Goal: Transaction & Acquisition: Obtain resource

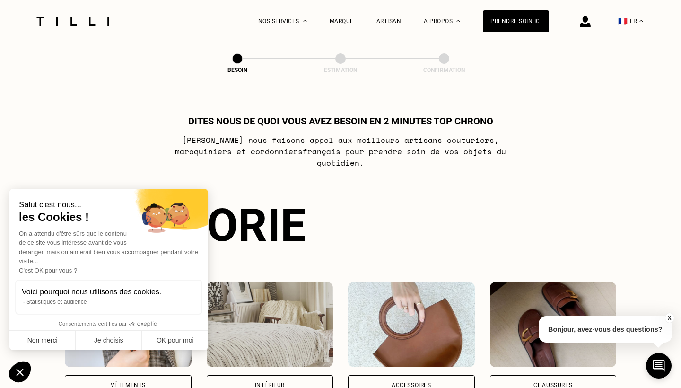
click at [61, 343] on button "Non merci" at bounding box center [42, 340] width 66 height 20
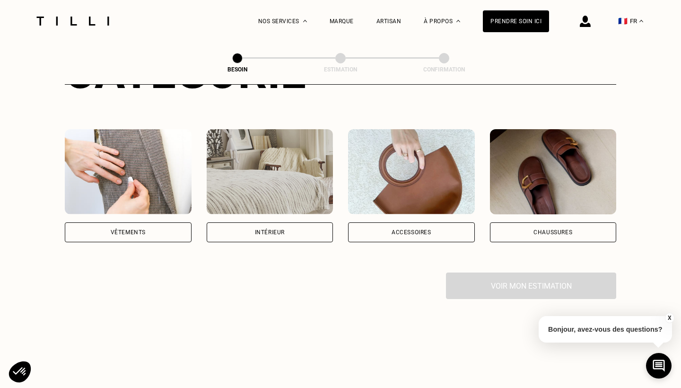
scroll to position [155, 0]
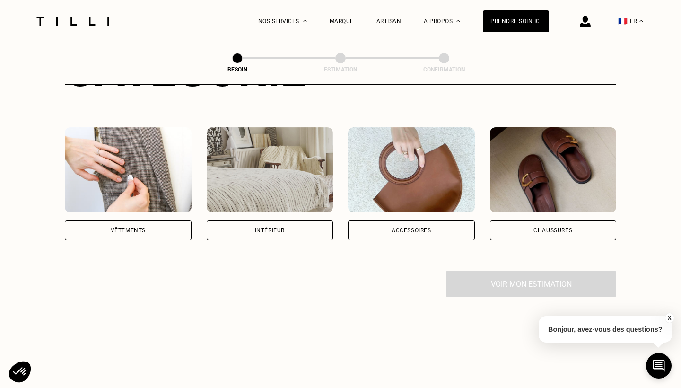
click at [143, 227] on div "Vêtements" at bounding box center [128, 230] width 35 height 6
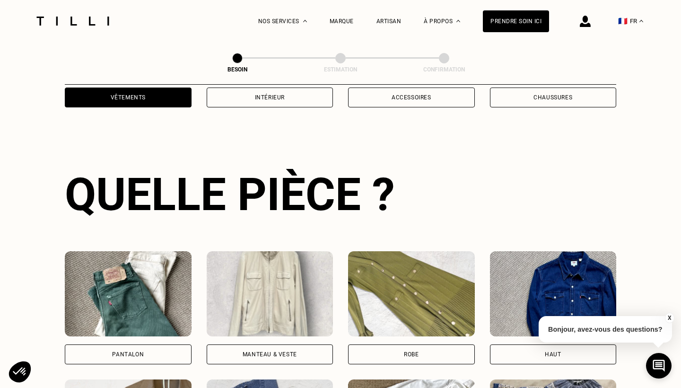
scroll to position [308, 0]
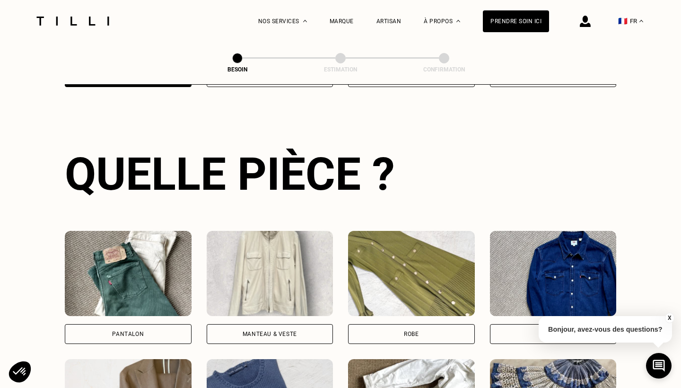
click at [145, 324] on div "Pantalon" at bounding box center [128, 334] width 127 height 20
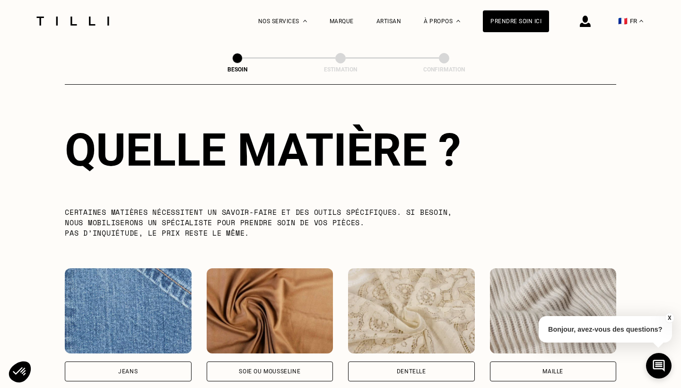
scroll to position [856, 0]
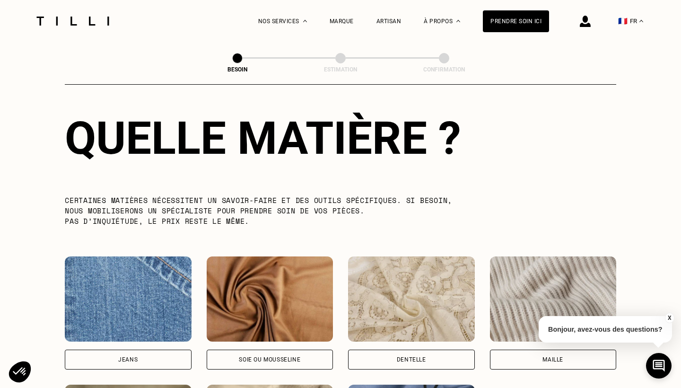
click at [128, 356] on div "Jeans" at bounding box center [127, 359] width 19 height 6
select select "FR"
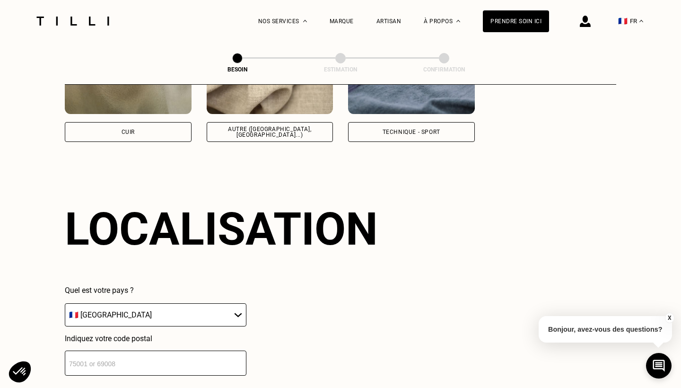
scroll to position [1266, 0]
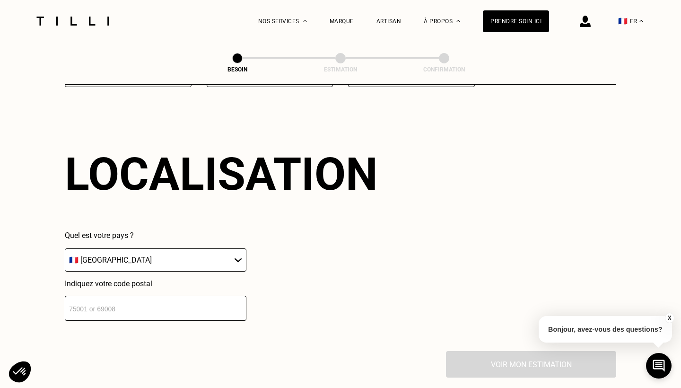
click at [181, 307] on input "number" at bounding box center [155, 307] width 181 height 25
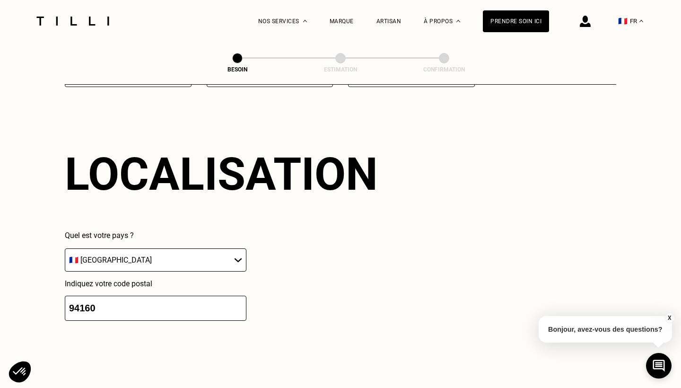
scroll to position [1503, 0]
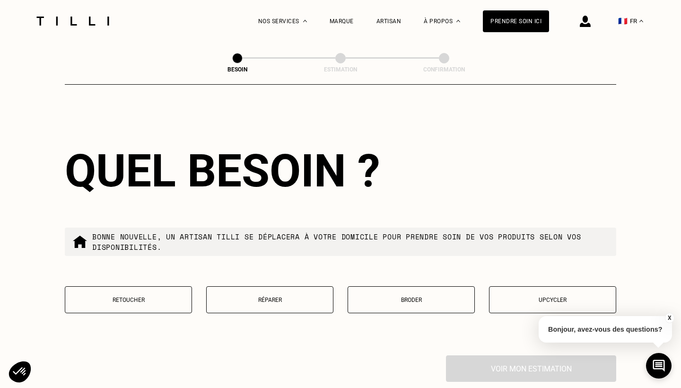
type input "94160"
click at [293, 296] on p "Réparer" at bounding box center [269, 299] width 117 height 7
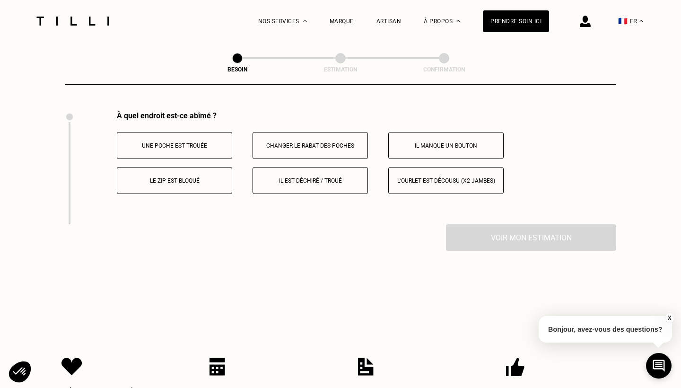
scroll to position [1748, 0]
click at [303, 177] on button "Il est déchiré / troué" at bounding box center [309, 179] width 115 height 27
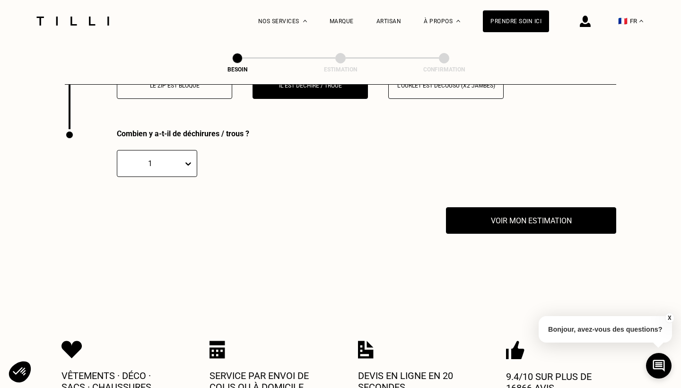
scroll to position [1857, 0]
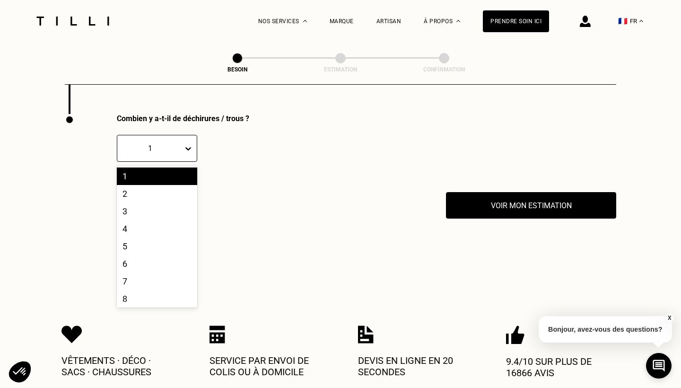
click at [189, 147] on icon at bounding box center [188, 148] width 6 height 3
click at [143, 190] on div "2" at bounding box center [157, 193] width 80 height 17
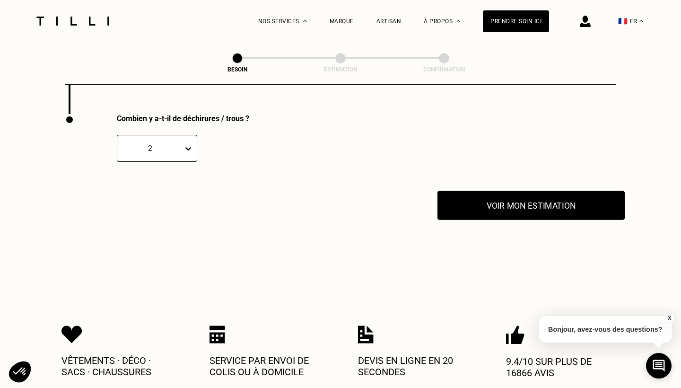
click at [501, 201] on button "Voir mon estimation" at bounding box center [530, 204] width 187 height 29
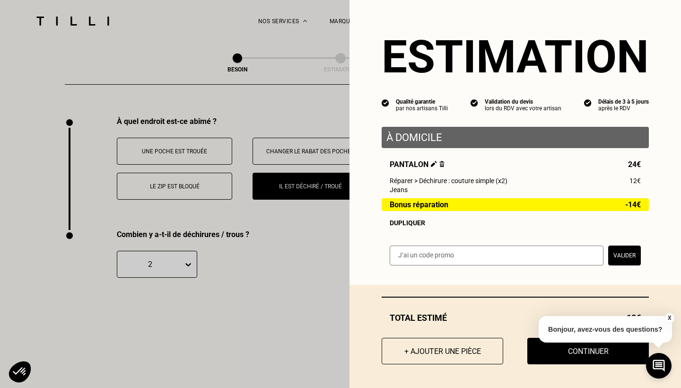
scroll to position [1738, 0]
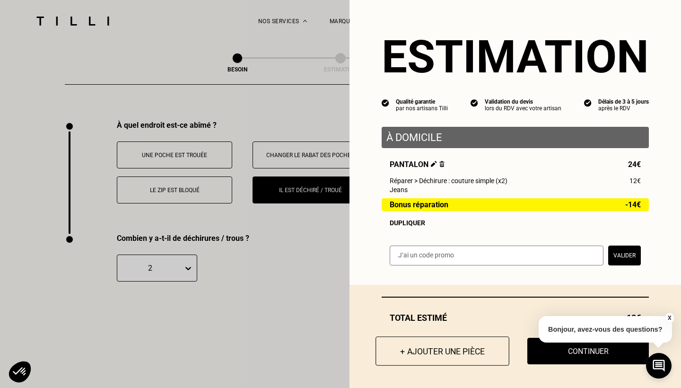
click at [429, 353] on button "+ Ajouter une pièce" at bounding box center [442, 350] width 134 height 29
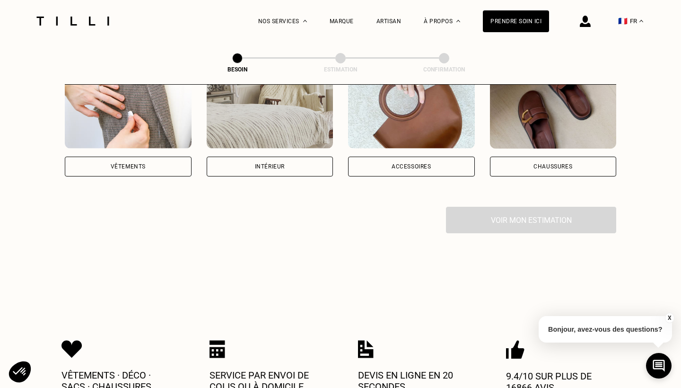
scroll to position [228, 0]
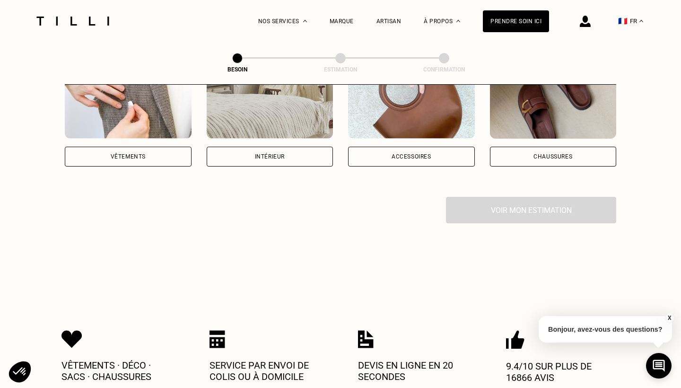
click at [139, 146] on div "Vêtements" at bounding box center [128, 156] width 127 height 20
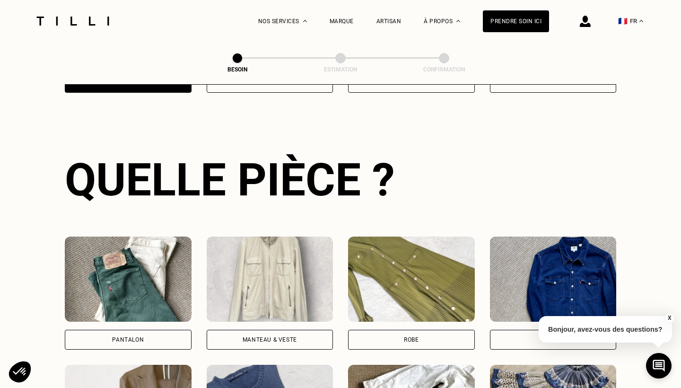
scroll to position [308, 0]
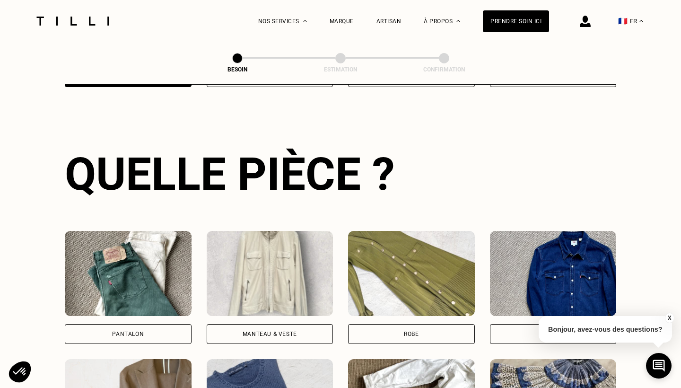
click at [127, 331] on div "Pantalon" at bounding box center [128, 334] width 32 height 6
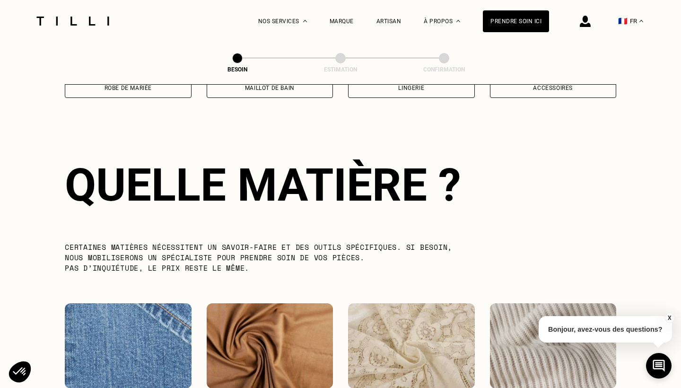
scroll to position [820, 0]
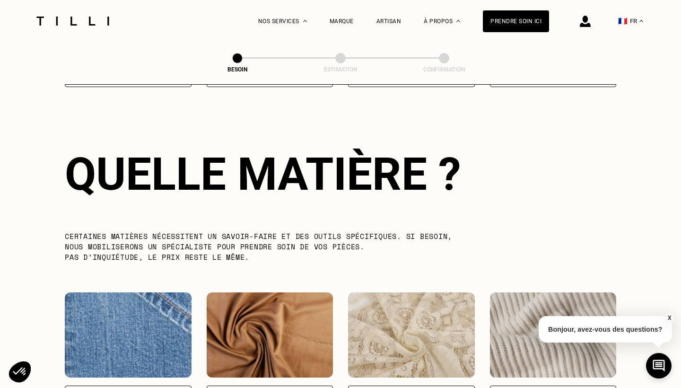
click at [127, 321] on img at bounding box center [128, 334] width 127 height 85
select select "FR"
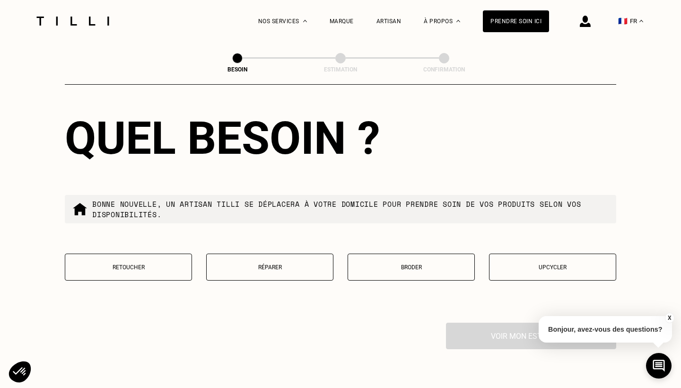
scroll to position [1539, 0]
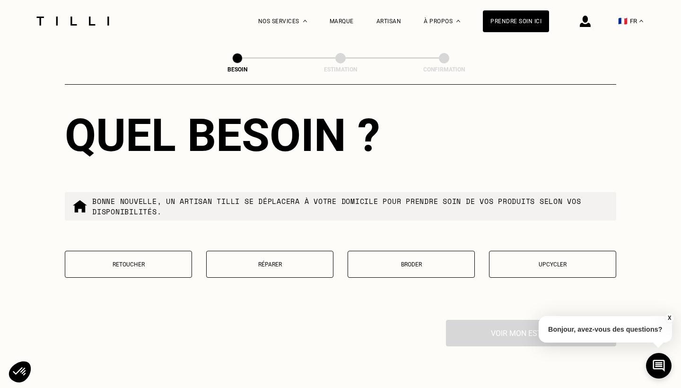
click at [312, 261] on p "Réparer" at bounding box center [269, 264] width 117 height 7
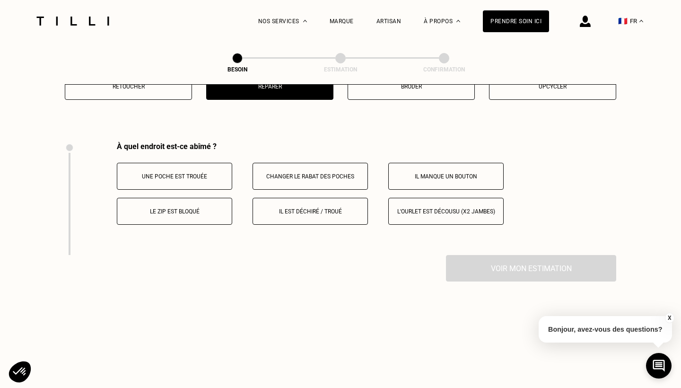
scroll to position [1744, 0]
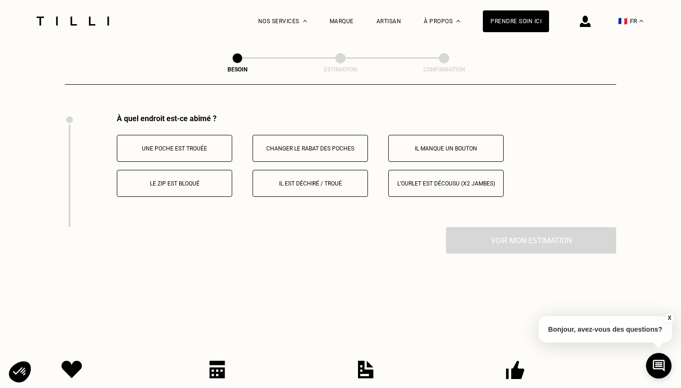
click at [347, 179] on button "Il est déchiré / troué" at bounding box center [309, 183] width 115 height 27
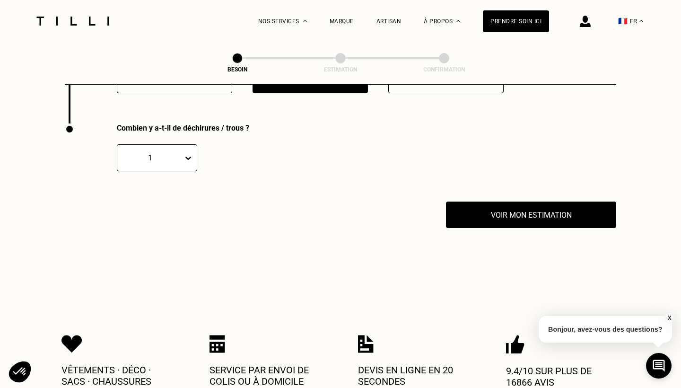
scroll to position [1857, 0]
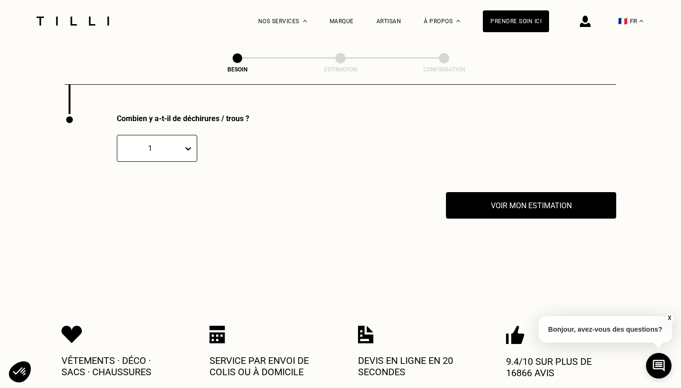
click at [191, 144] on icon at bounding box center [187, 148] width 9 height 9
click at [153, 185] on div "2" at bounding box center [157, 193] width 80 height 17
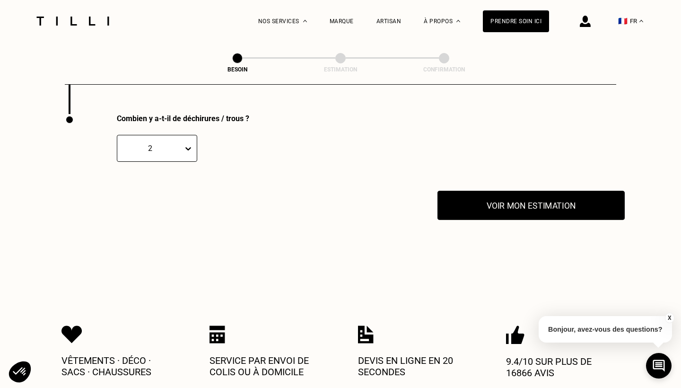
click at [505, 201] on button "Voir mon estimation" at bounding box center [530, 204] width 187 height 29
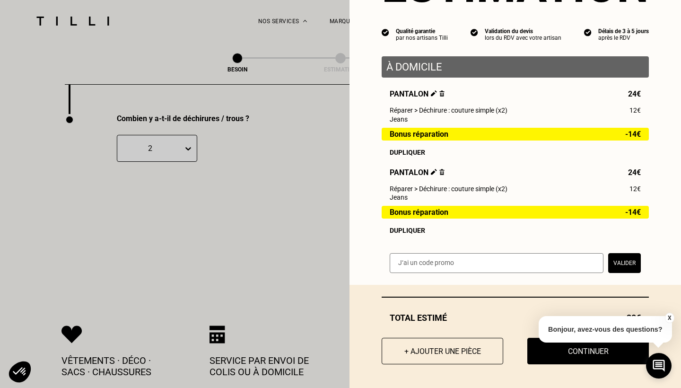
scroll to position [70, 0]
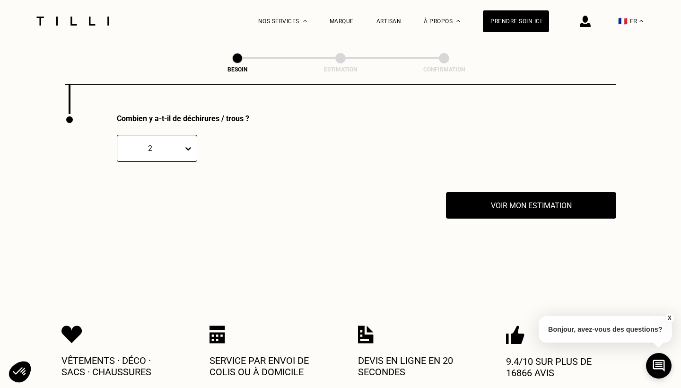
click at [670, 315] on button "X" at bounding box center [668, 317] width 9 height 10
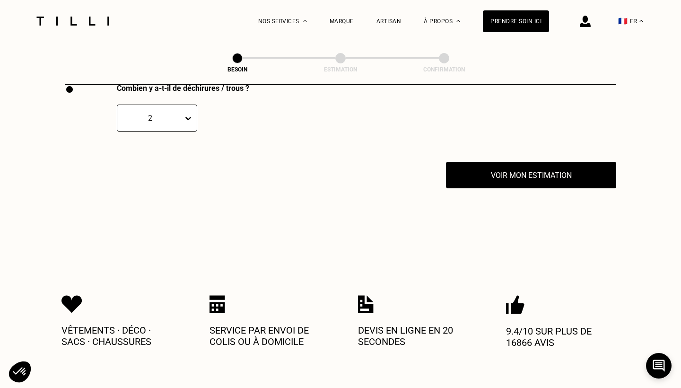
scroll to position [1838, 0]
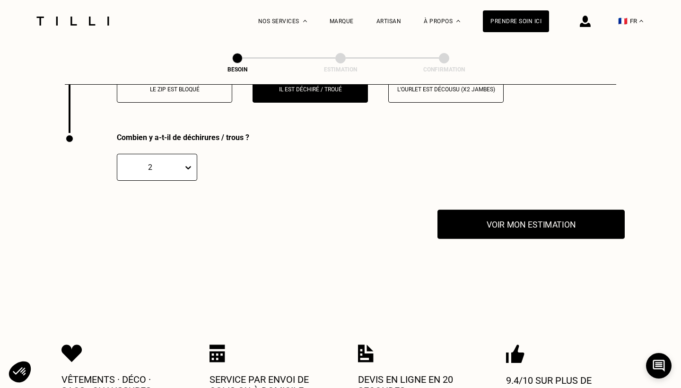
click at [510, 212] on button "Voir mon estimation" at bounding box center [530, 223] width 187 height 29
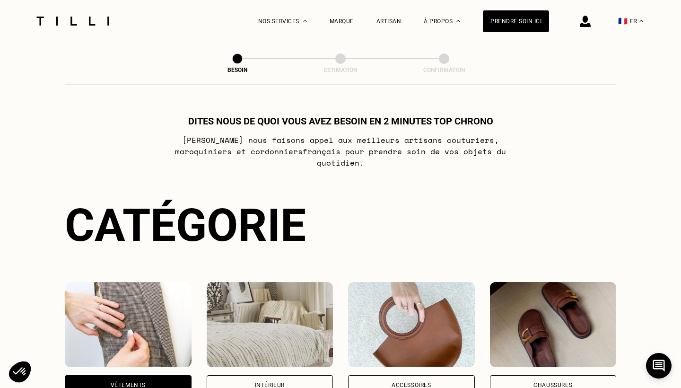
scroll to position [0, 0]
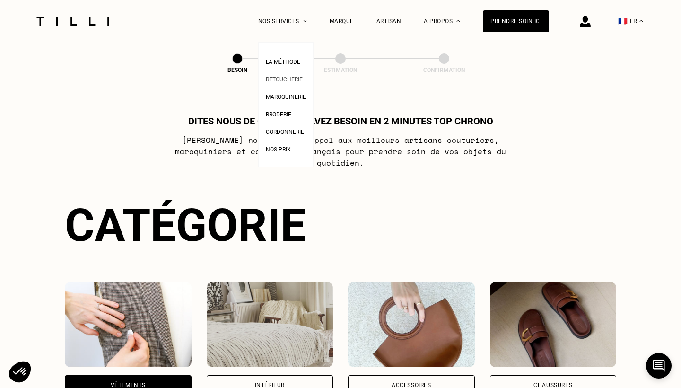
click at [289, 79] on span "Retoucherie" at bounding box center [284, 79] width 37 height 7
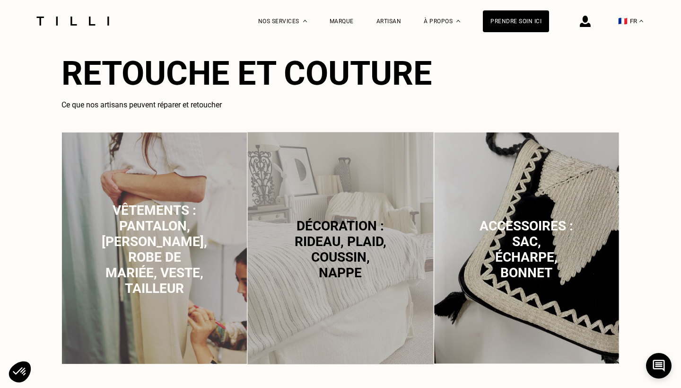
scroll to position [563, 0]
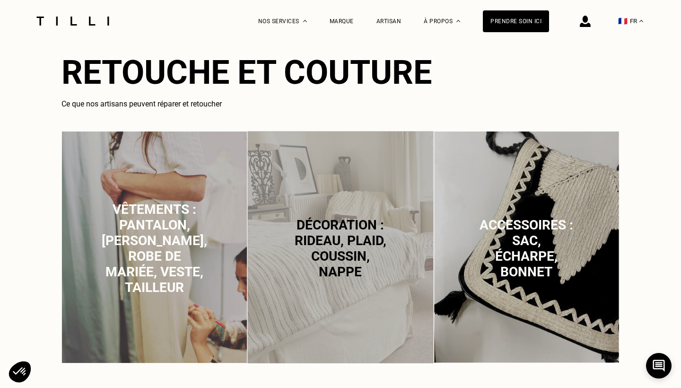
click at [165, 256] on span "Vêtements : pantalon, [PERSON_NAME], robe de mariée, veste, tailleur" at bounding box center [154, 248] width 105 height 94
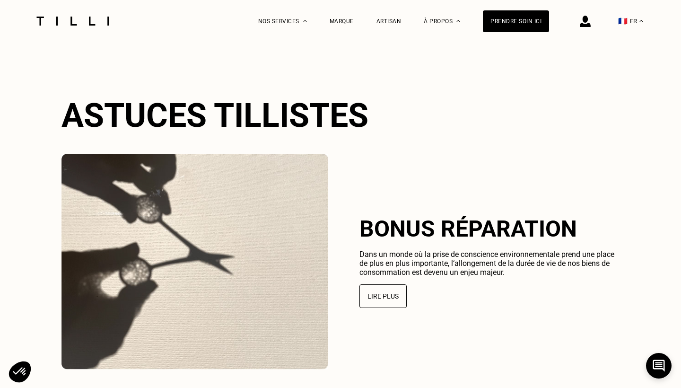
scroll to position [2070, 0]
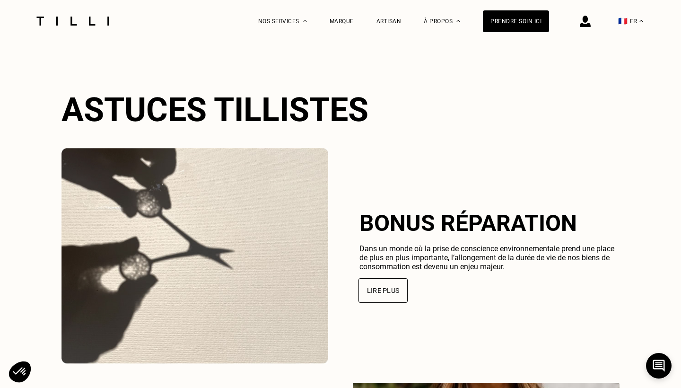
click at [389, 291] on button "Lire plus" at bounding box center [382, 290] width 49 height 25
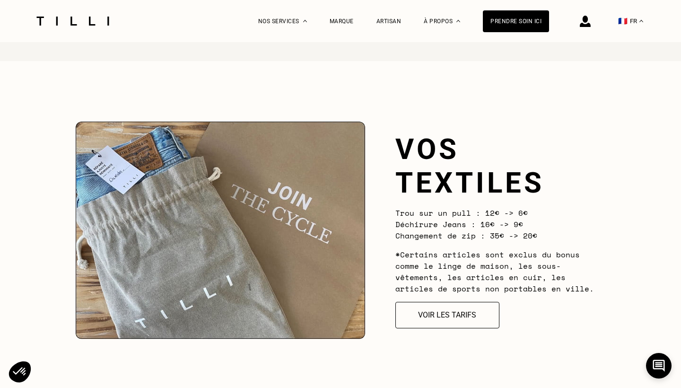
scroll to position [858, 0]
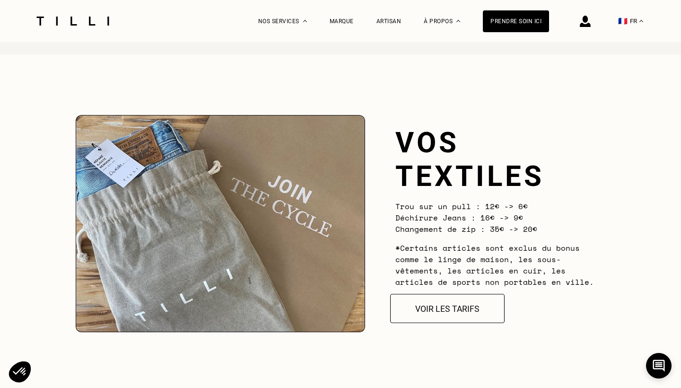
click at [468, 311] on button "Voir les tarifs" at bounding box center [447, 307] width 114 height 29
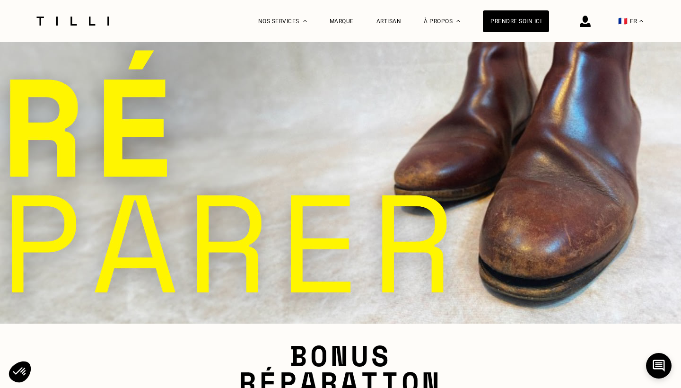
select select "FR"
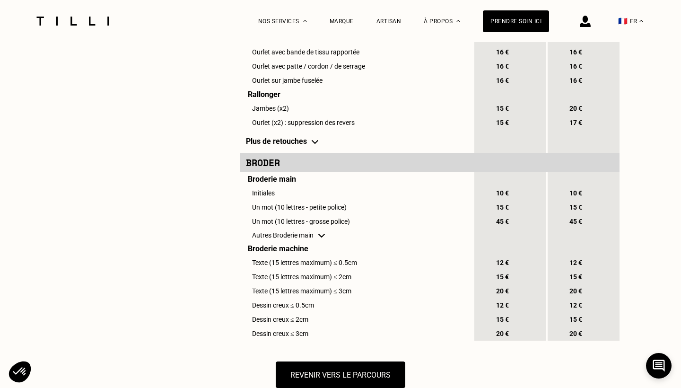
scroll to position [887, 0]
